Goal: Find specific page/section: Find specific page/section

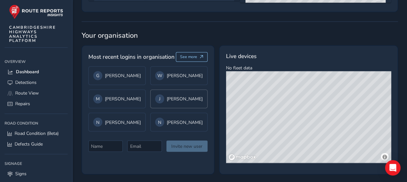
scroll to position [506, 0]
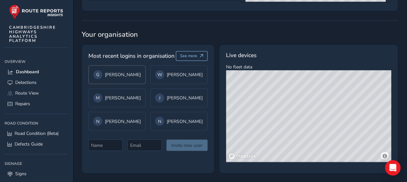
click at [123, 79] on div "[PERSON_NAME]" at bounding box center [117, 74] width 48 height 9
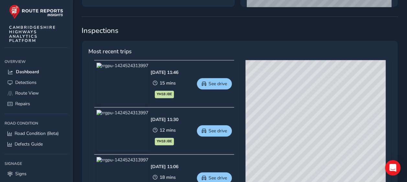
scroll to position [248, 0]
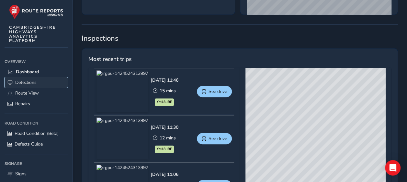
click at [29, 84] on span "Detections" at bounding box center [25, 83] width 21 height 6
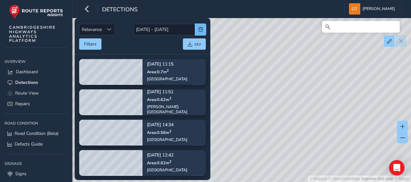
click at [200, 27] on span "button" at bounding box center [201, 29] width 5 height 5
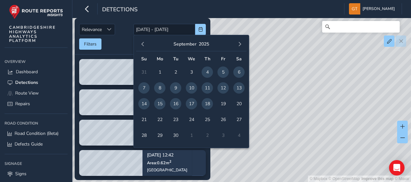
click at [209, 103] on span "18" at bounding box center [207, 103] width 11 height 11
type input "[DATE]"
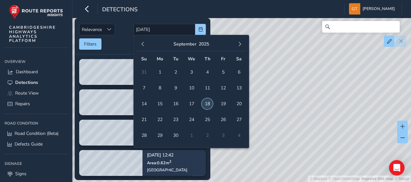
click at [210, 103] on span "18" at bounding box center [207, 103] width 11 height 11
